Goal: Task Accomplishment & Management: Use online tool/utility

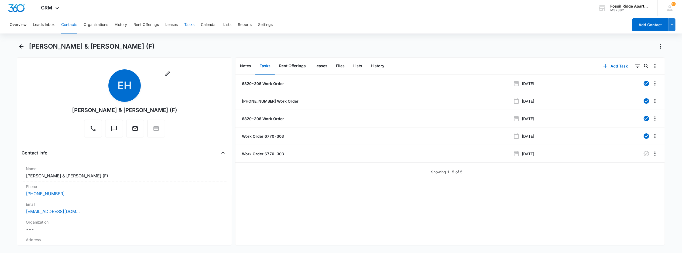
click at [189, 23] on button "Tasks" at bounding box center [189, 24] width 10 height 17
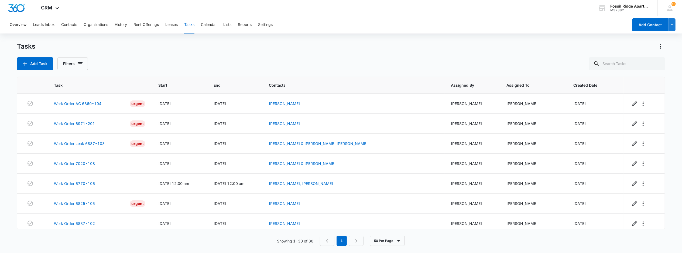
click at [190, 23] on button "Tasks" at bounding box center [189, 24] width 10 height 17
click at [625, 66] on input "text" at bounding box center [627, 63] width 76 height 13
type input "6790-106"
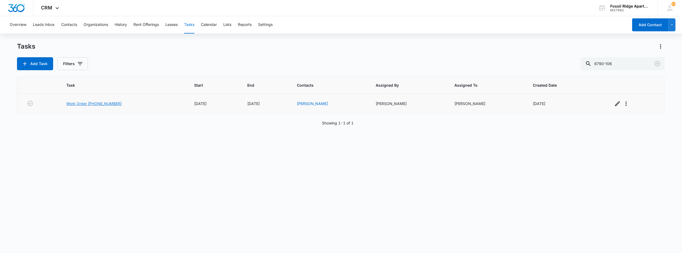
click at [109, 104] on link "Work Order [PHONE_NUMBER]" at bounding box center [93, 104] width 55 height 6
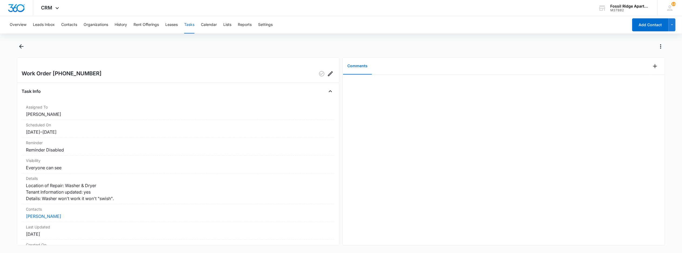
click at [400, 80] on div at bounding box center [504, 160] width 322 height 170
click at [653, 66] on icon "Add Comment" at bounding box center [655, 66] width 4 height 4
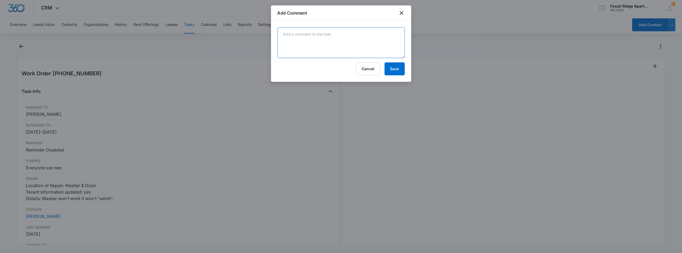
click at [317, 41] on textarea at bounding box center [340, 42] width 127 height 31
type textarea "emailed [PERSON_NAME] pending date"
click at [392, 70] on button "Save" at bounding box center [394, 68] width 20 height 13
